Goal: Transaction & Acquisition: Purchase product/service

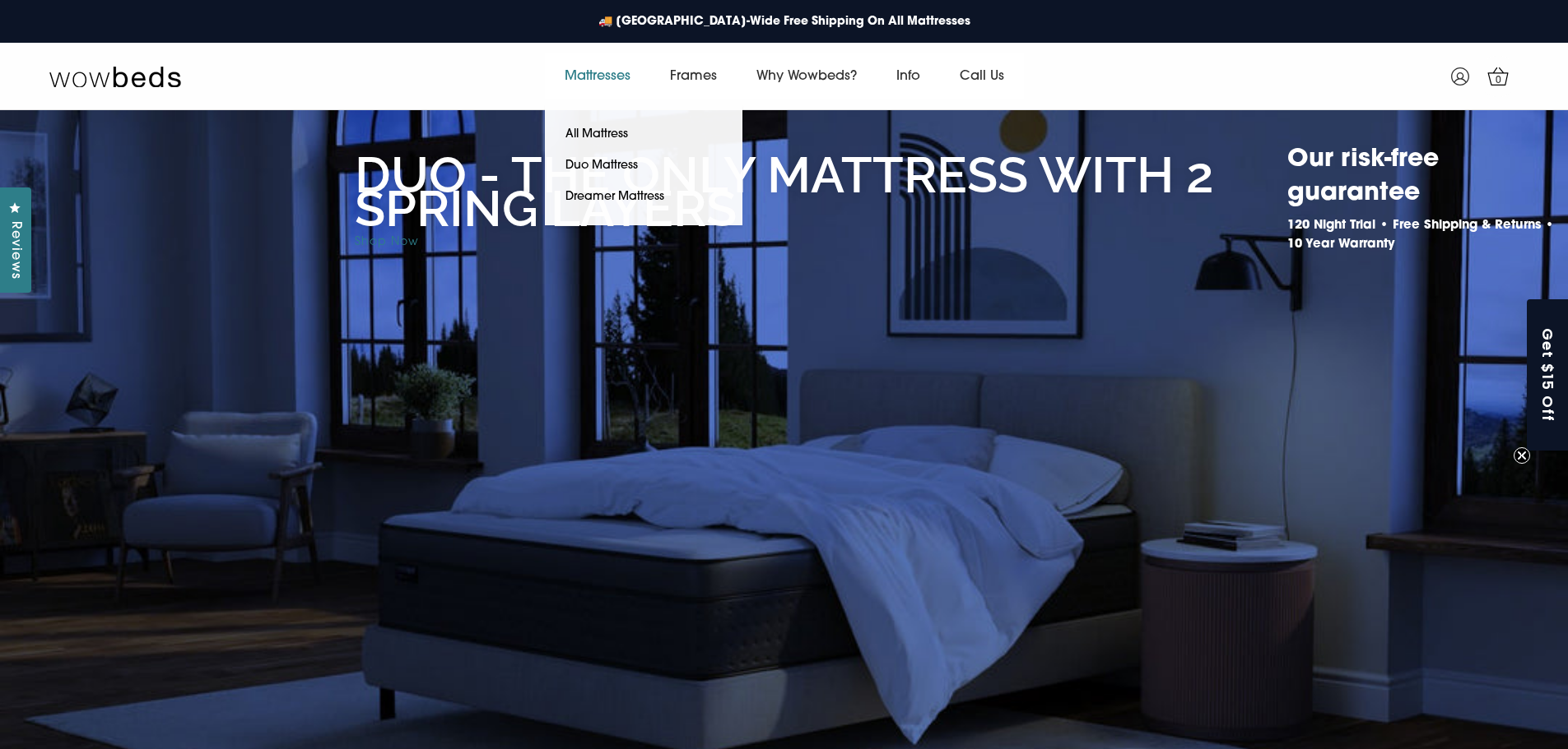
click at [591, 78] on link "Mattresses" at bounding box center [597, 76] width 105 height 46
click at [594, 134] on link "All Mattress" at bounding box center [597, 135] width 104 height 31
